Goal: Task Accomplishment & Management: Use online tool/utility

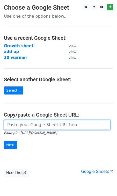
click at [30, 128] on input "url" at bounding box center [57, 125] width 107 height 10
paste input "[URL][DOMAIN_NAME]"
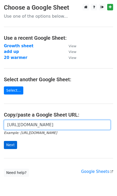
type input "[URL][DOMAIN_NAME]"
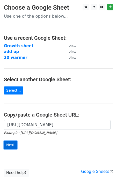
click at [13, 144] on input "Next" at bounding box center [10, 145] width 13 height 8
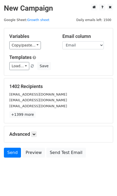
scroll to position [6, 0]
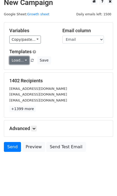
click at [17, 60] on link "Load..." at bounding box center [19, 60] width 20 height 8
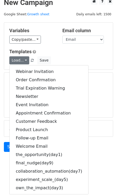
click at [85, 58] on div "Load... Webinar Invitation Order Confirmation Trial Expiration Warning Newslett…" at bounding box center [58, 60] width 106 height 8
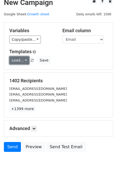
click at [19, 60] on link "Load..." at bounding box center [19, 60] width 20 height 8
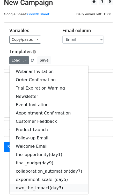
click at [35, 185] on link "own_the_impact(day3)" at bounding box center [49, 187] width 79 height 8
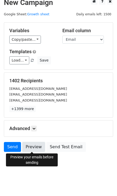
click at [34, 147] on link "Preview" at bounding box center [33, 147] width 23 height 10
click at [29, 145] on link "Preview" at bounding box center [33, 147] width 23 height 10
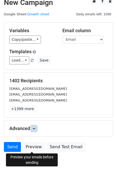
click at [33, 128] on icon at bounding box center [33, 128] width 3 height 3
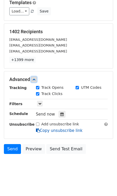
scroll to position [56, 0]
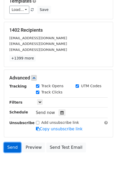
click at [11, 145] on link "Send" at bounding box center [12, 147] width 17 height 10
